Goal: Task Accomplishment & Management: Use online tool/utility

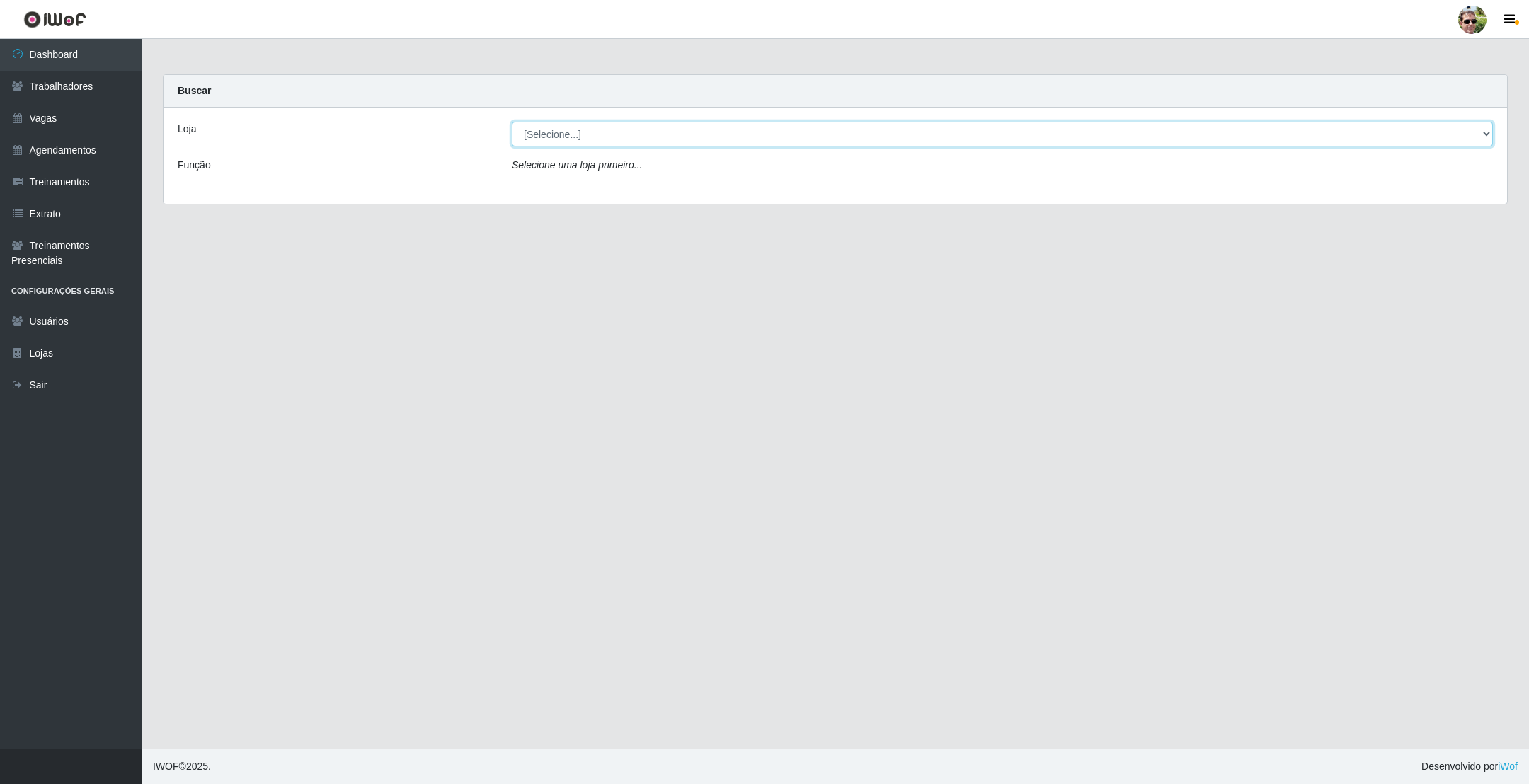
click at [597, 128] on select "[Selecione...] [PERSON_NAME] Supermercado - Gurinhém" at bounding box center [1002, 134] width 981 height 25
select select "176"
click at [512, 122] on select "[Selecione...] [PERSON_NAME] Supermercado - Gurinhém" at bounding box center [1002, 134] width 981 height 25
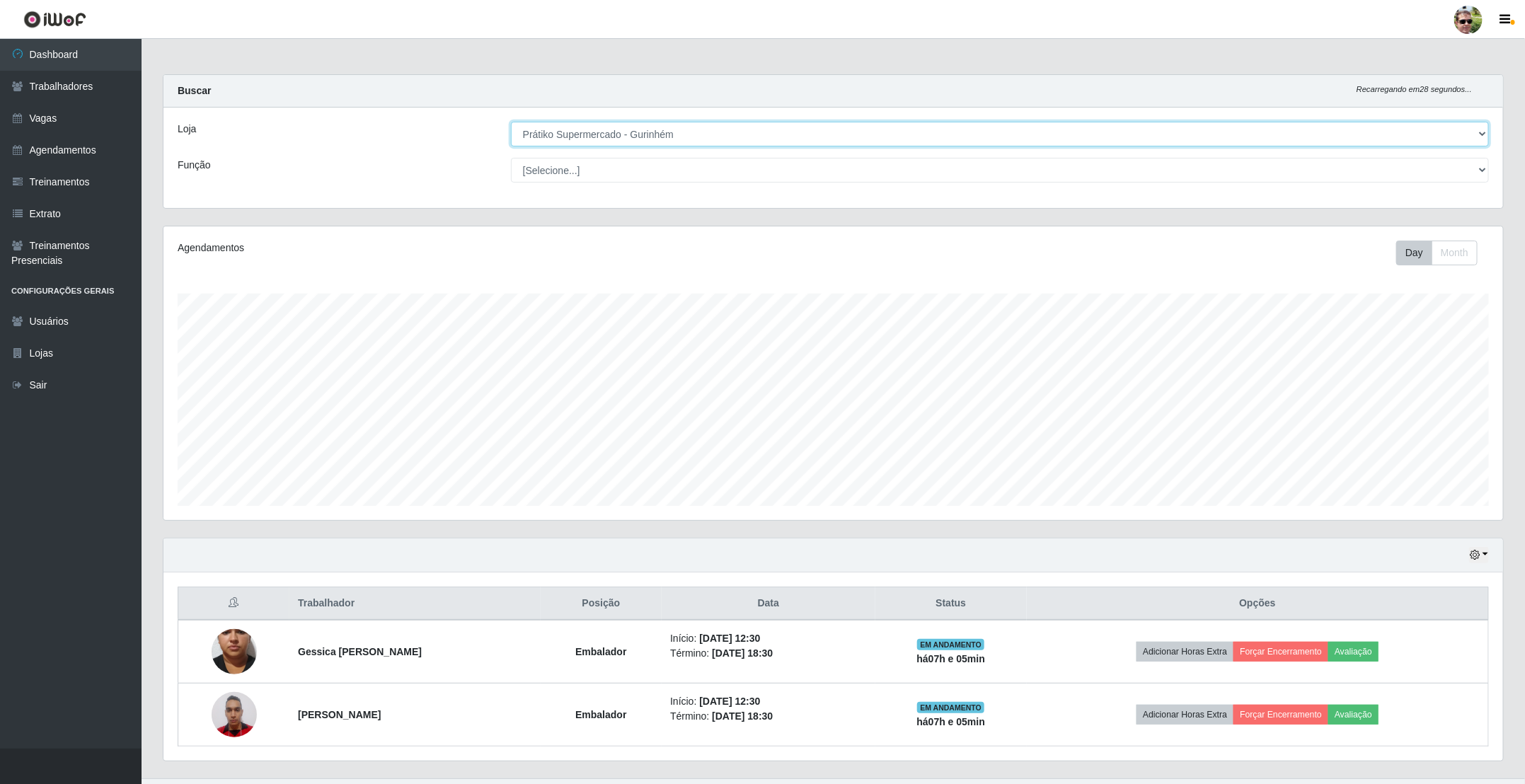
scroll to position [295, 1338]
click at [762, 85] on div "Buscar Recarregando em 28 segundos..." at bounding box center [833, 90] width 1339 height 32
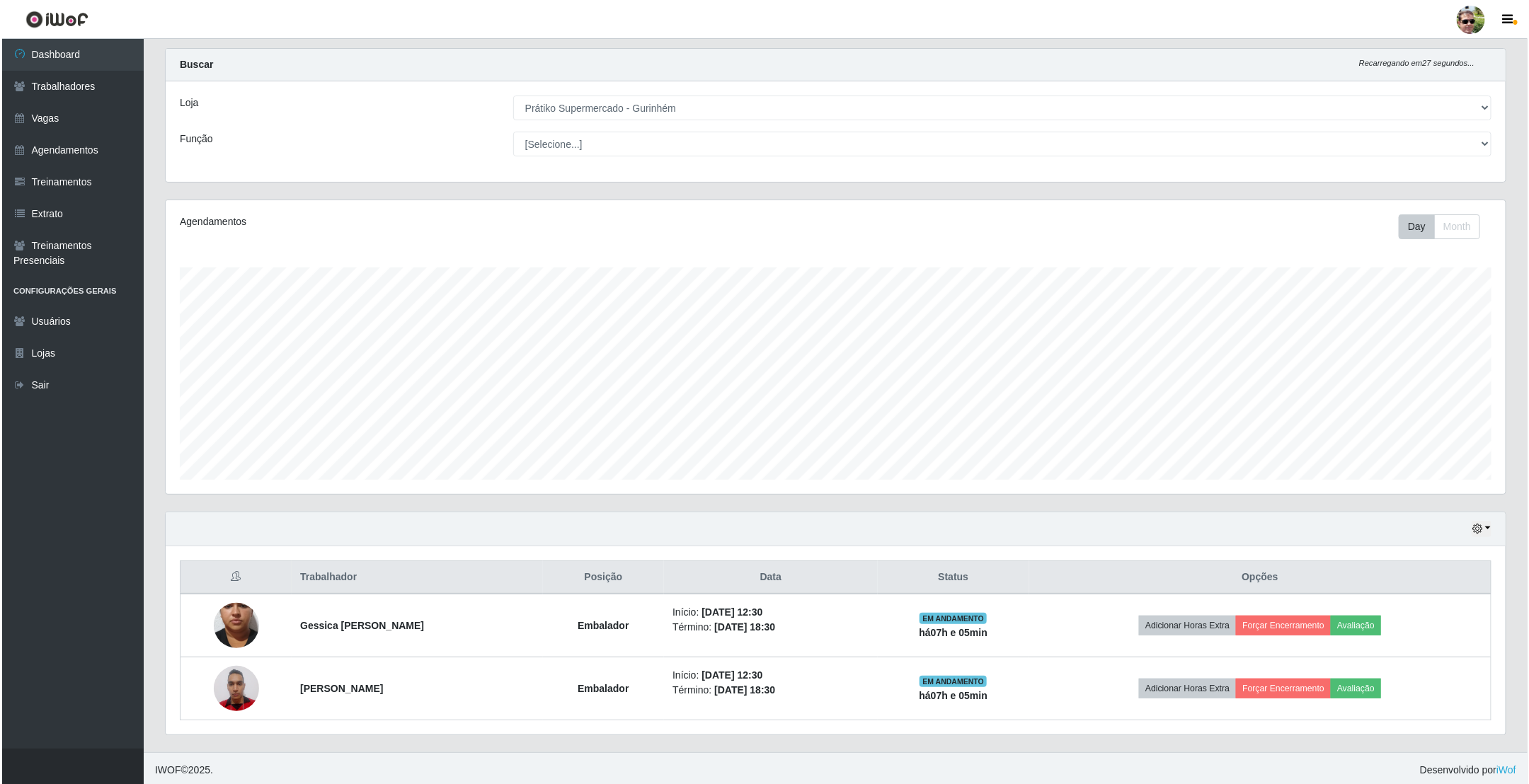
scroll to position [34, 0]
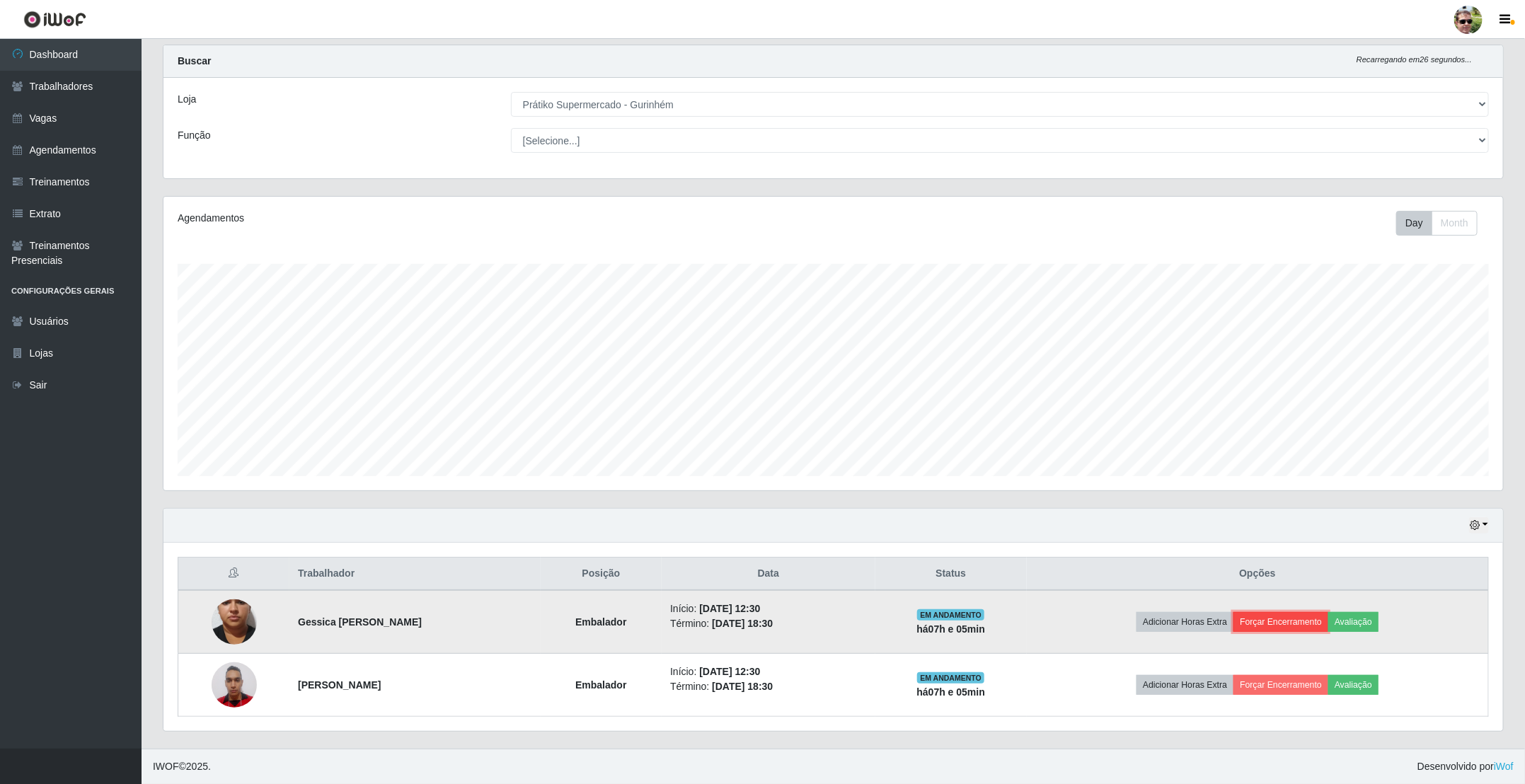
click at [1308, 616] on button "Forçar Encerramento" at bounding box center [1281, 622] width 94 height 20
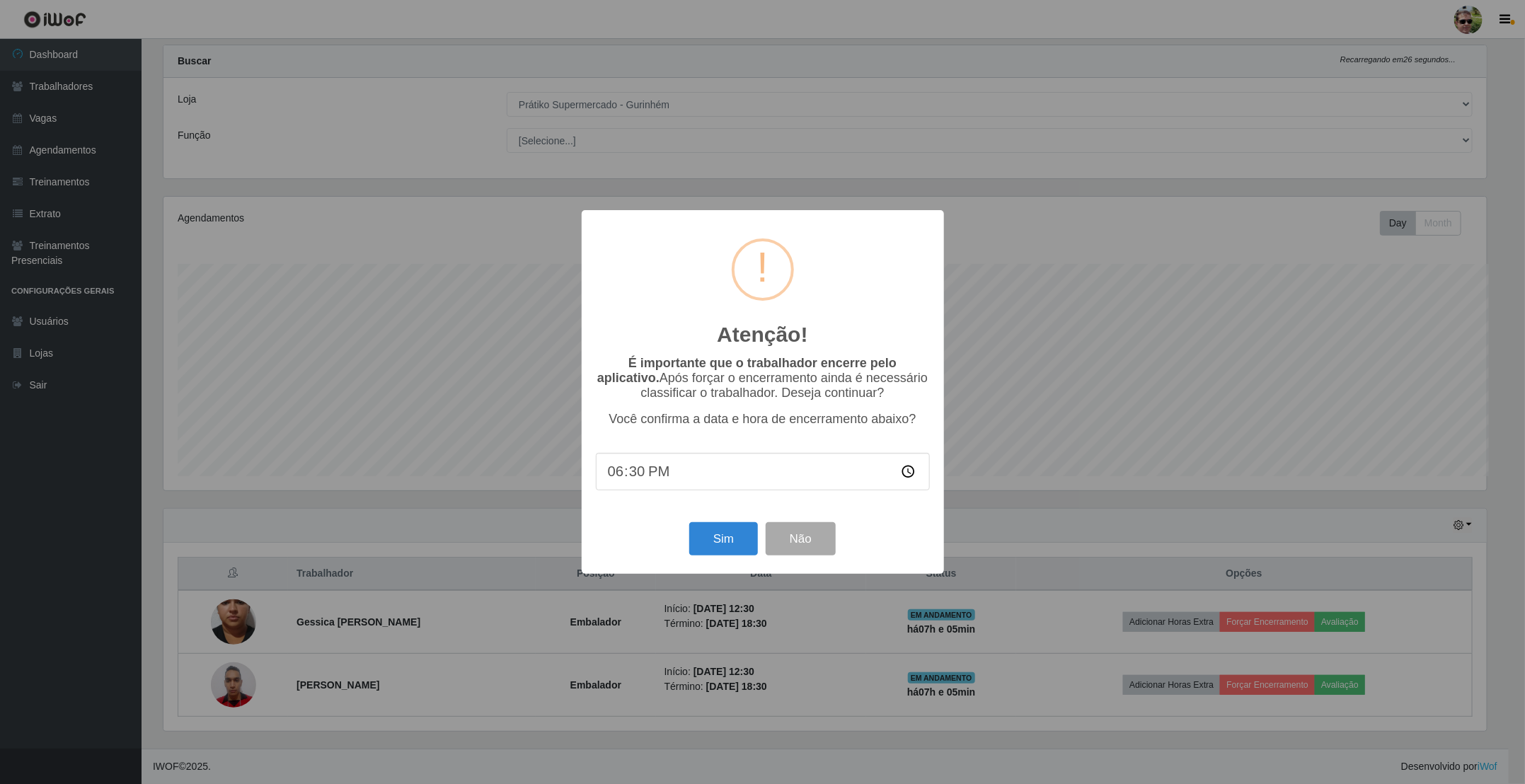
scroll to position [295, 1327]
click at [726, 538] on button "Sim" at bounding box center [724, 539] width 69 height 33
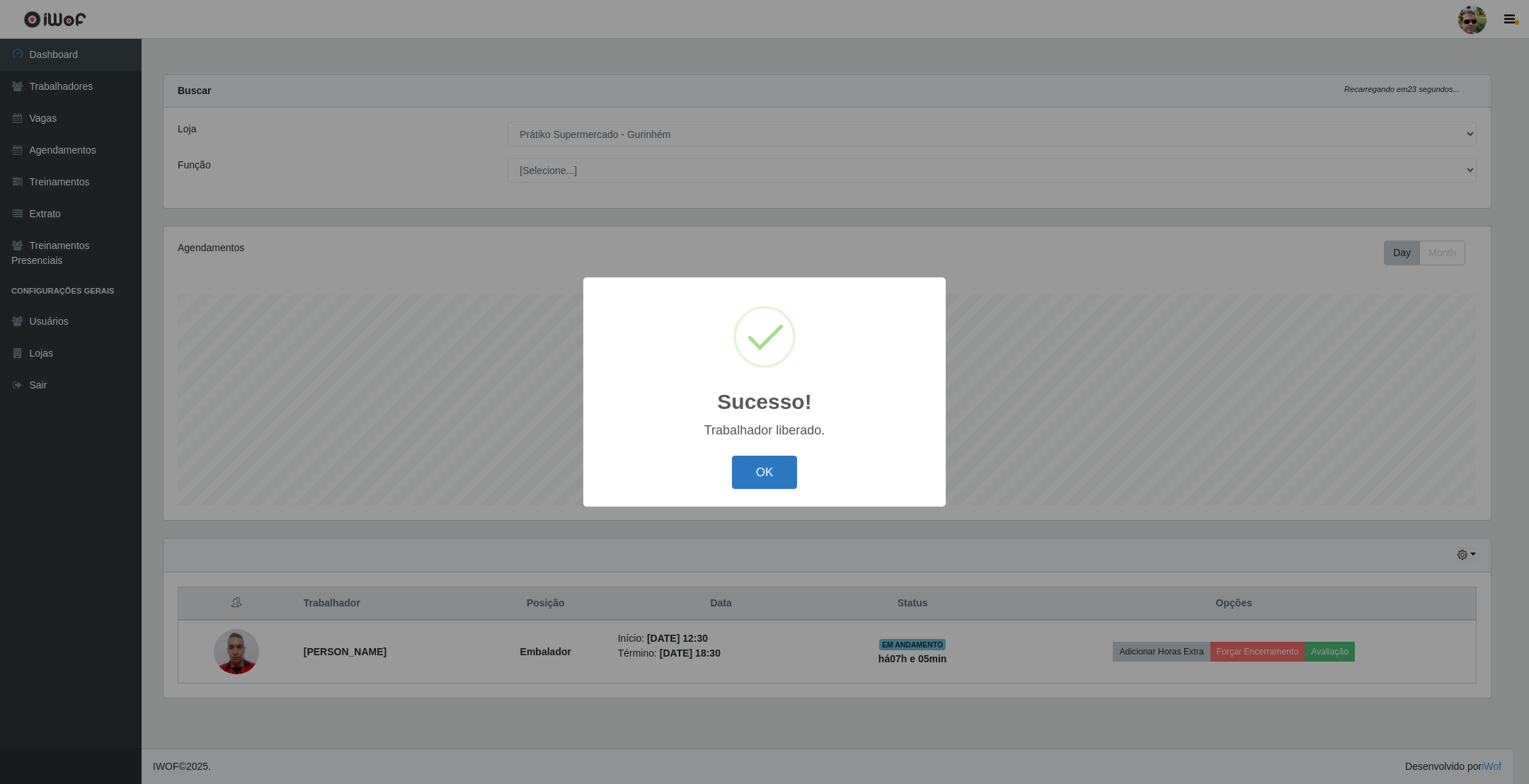
click at [764, 486] on button "OK" at bounding box center [764, 472] width 66 height 33
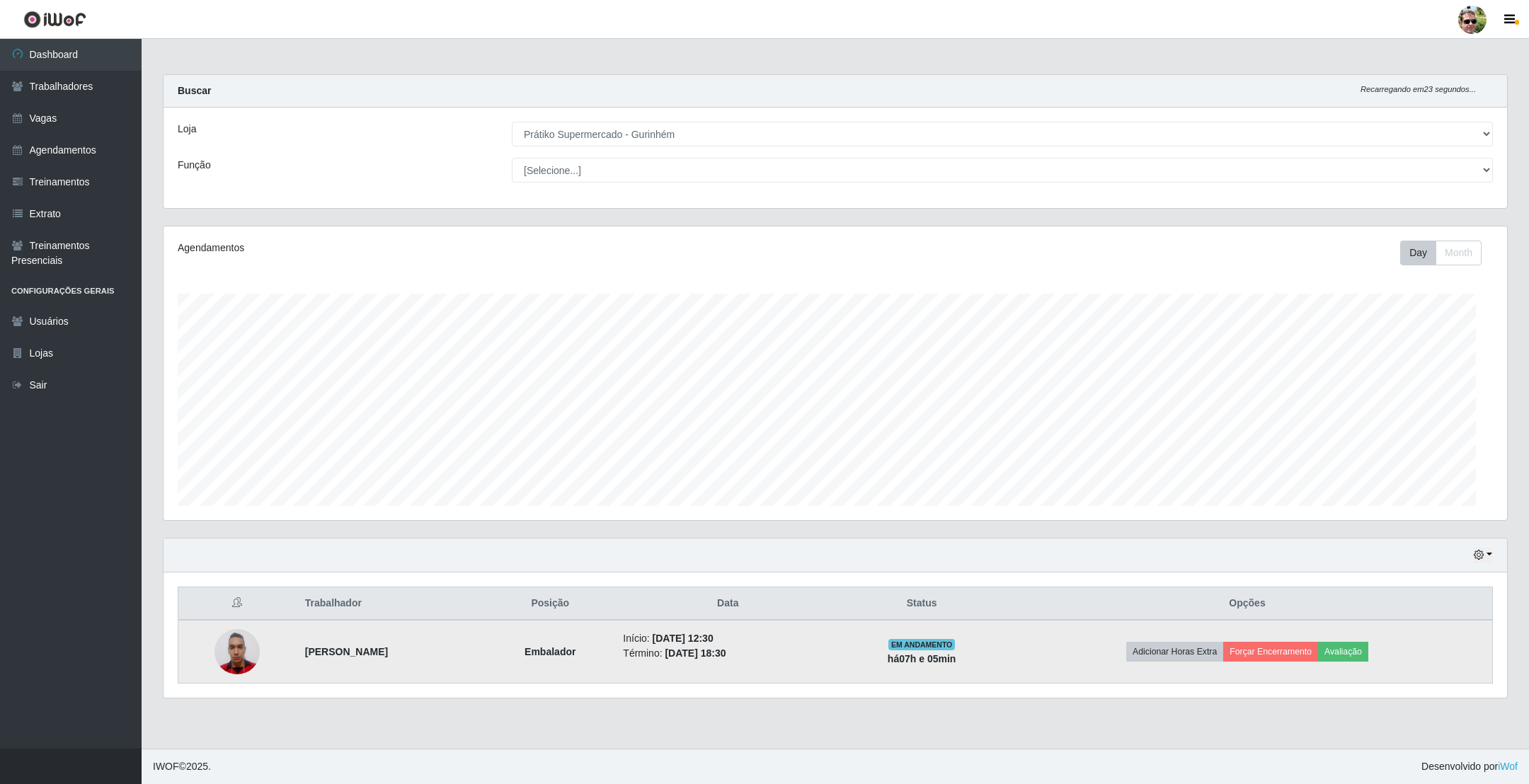
scroll to position [707131, 706443]
click at [1289, 655] on button "Forçar Encerramento" at bounding box center [1270, 651] width 95 height 20
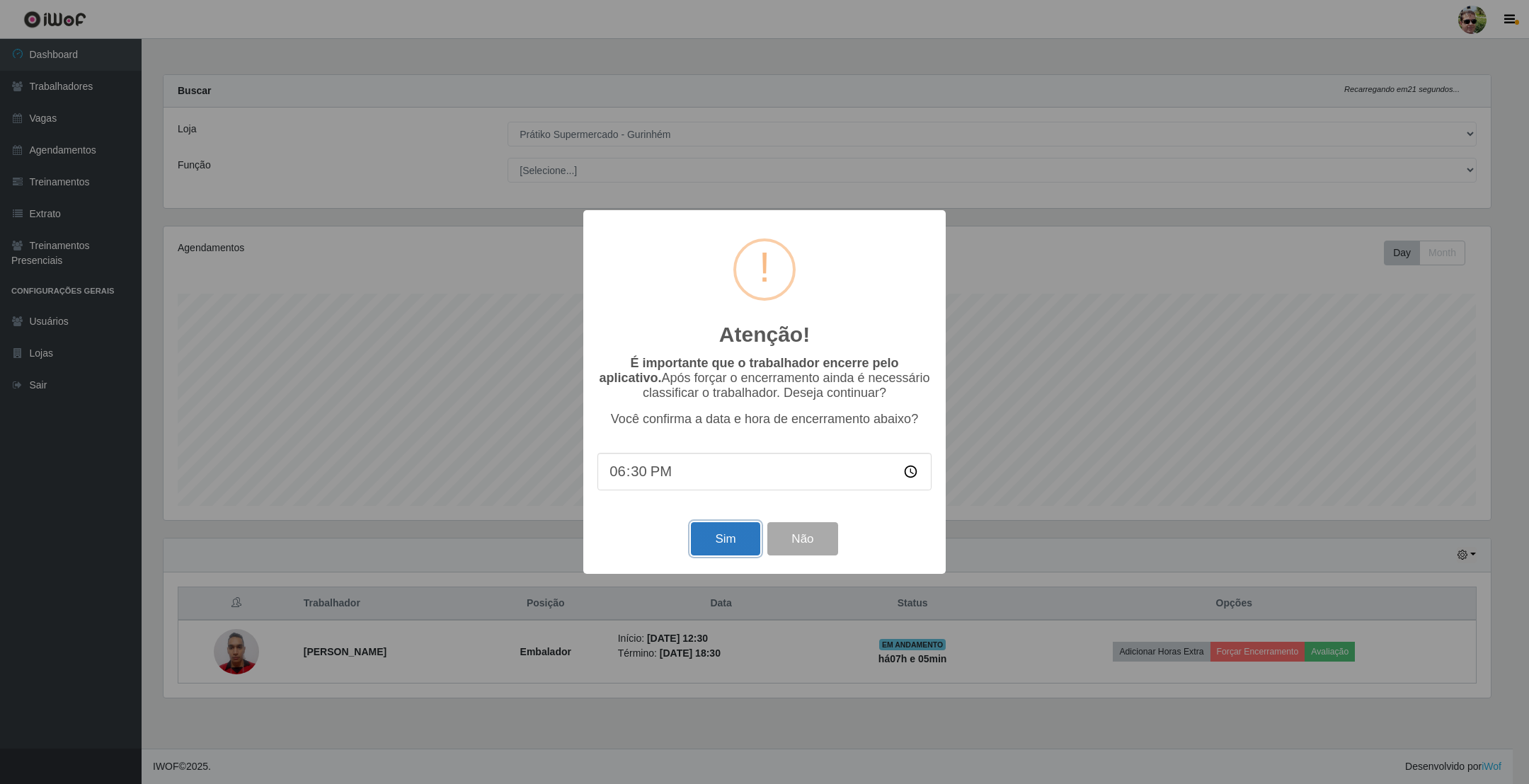
click at [713, 549] on button "Sim" at bounding box center [725, 539] width 69 height 33
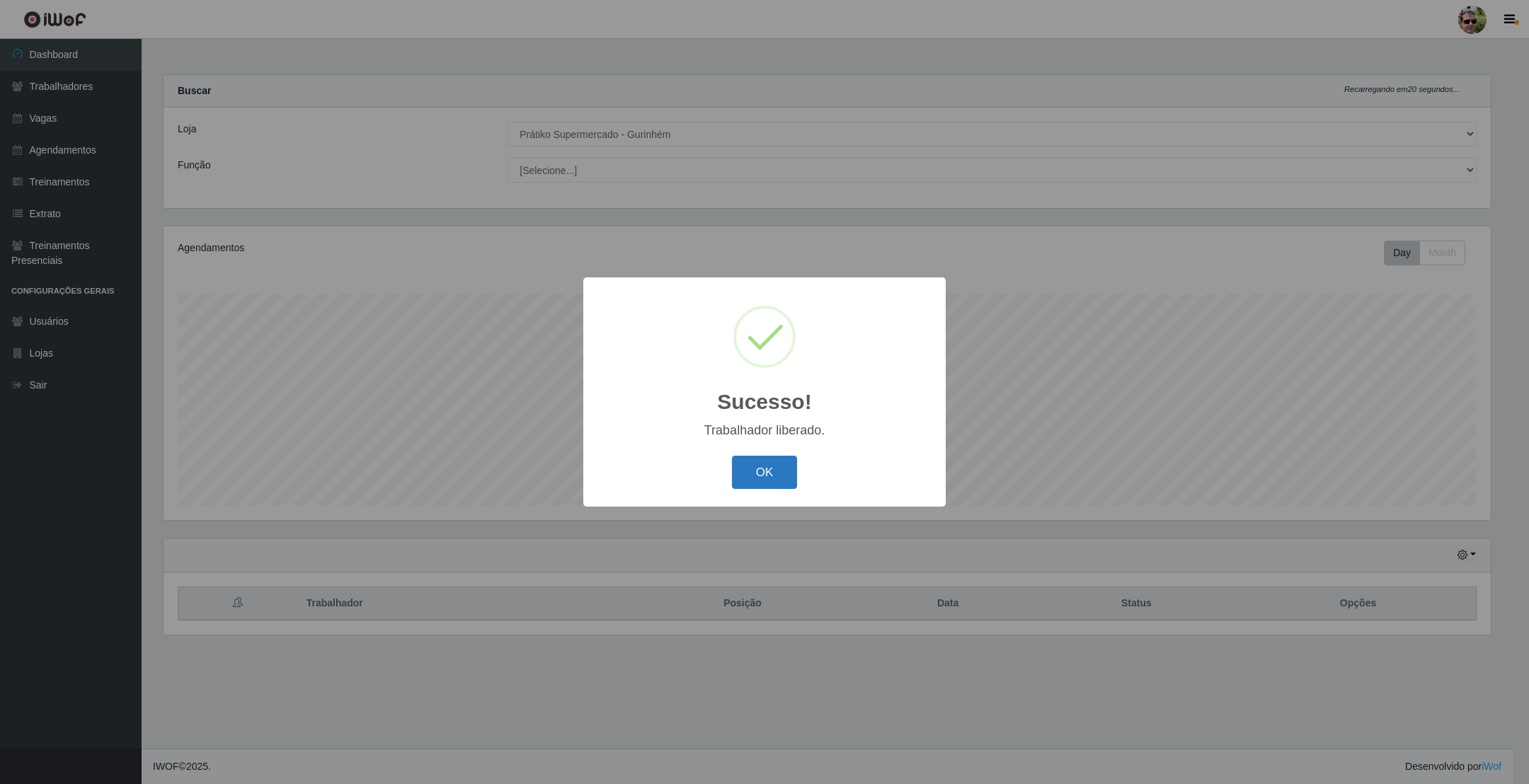
scroll to position [295, 1328]
click at [732, 456] on button "OK" at bounding box center [764, 472] width 66 height 33
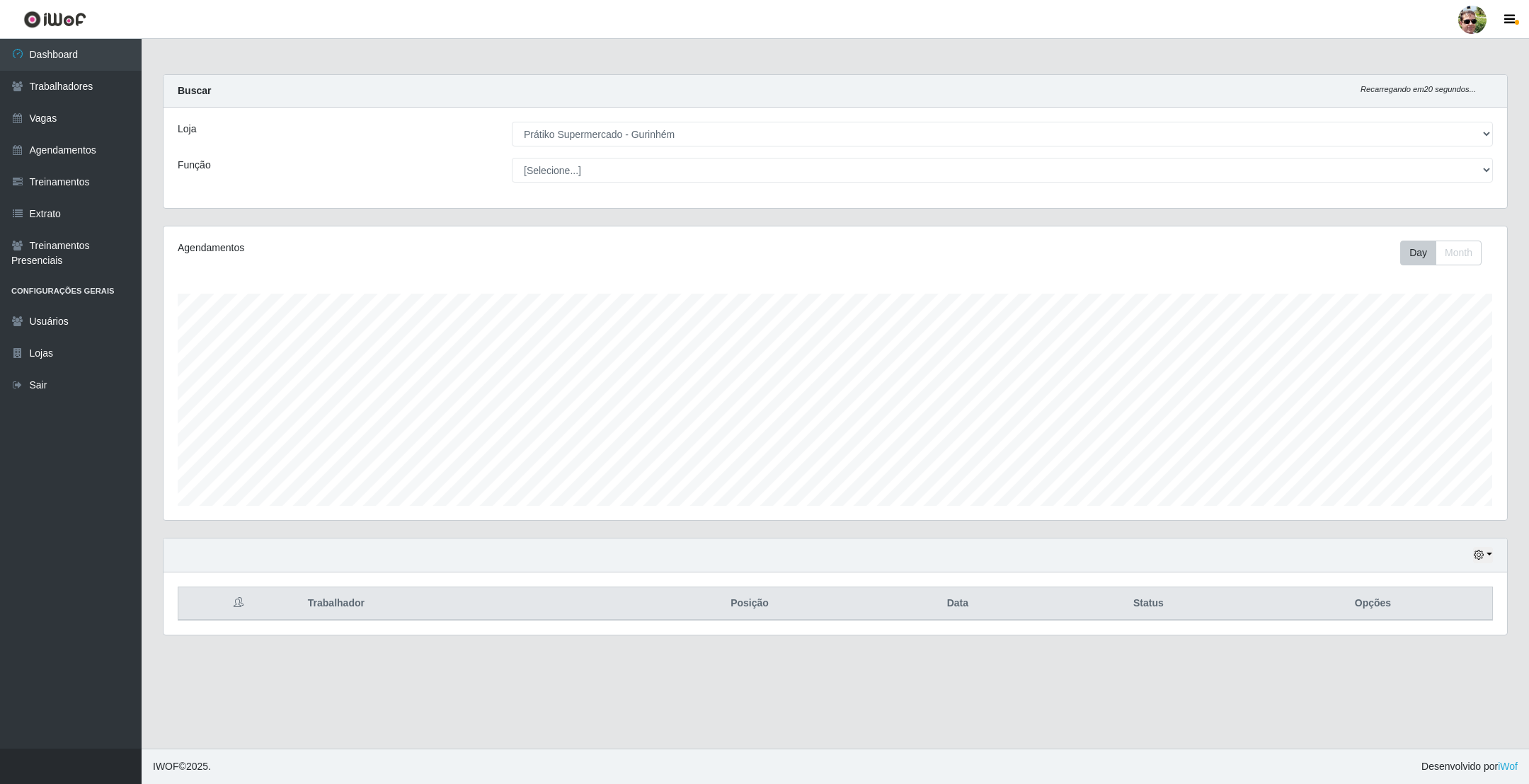
scroll to position [295, 1342]
